Goal: Task Accomplishment & Management: Use online tool/utility

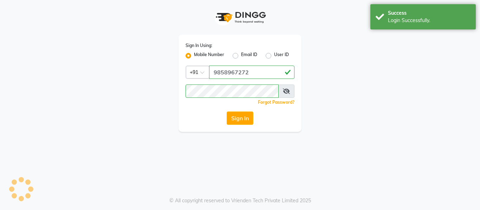
select select "751"
select select "service"
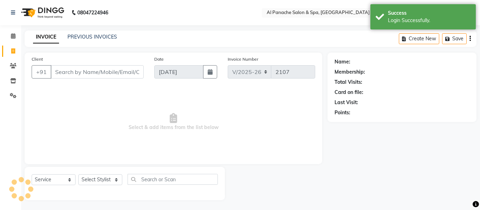
select select "en"
